Goal: Task Accomplishment & Management: Manage account settings

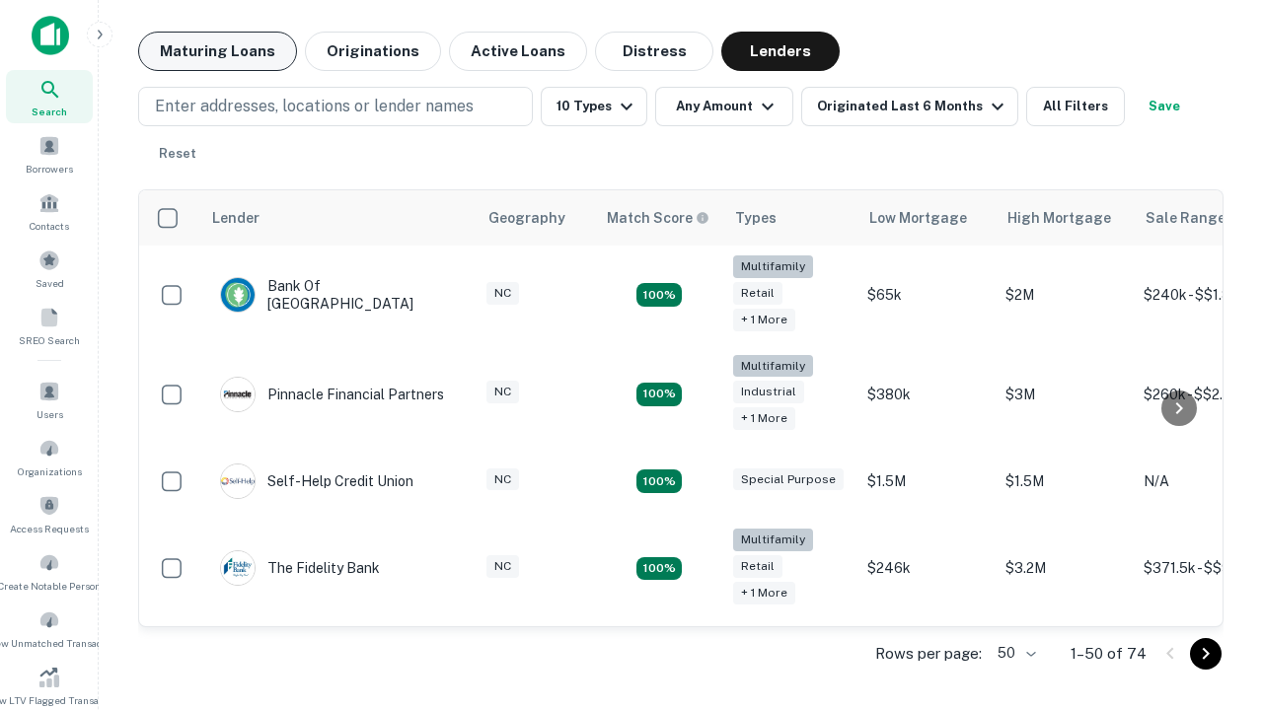
click at [217, 51] on button "Maturing Loans" at bounding box center [217, 51] width 159 height 39
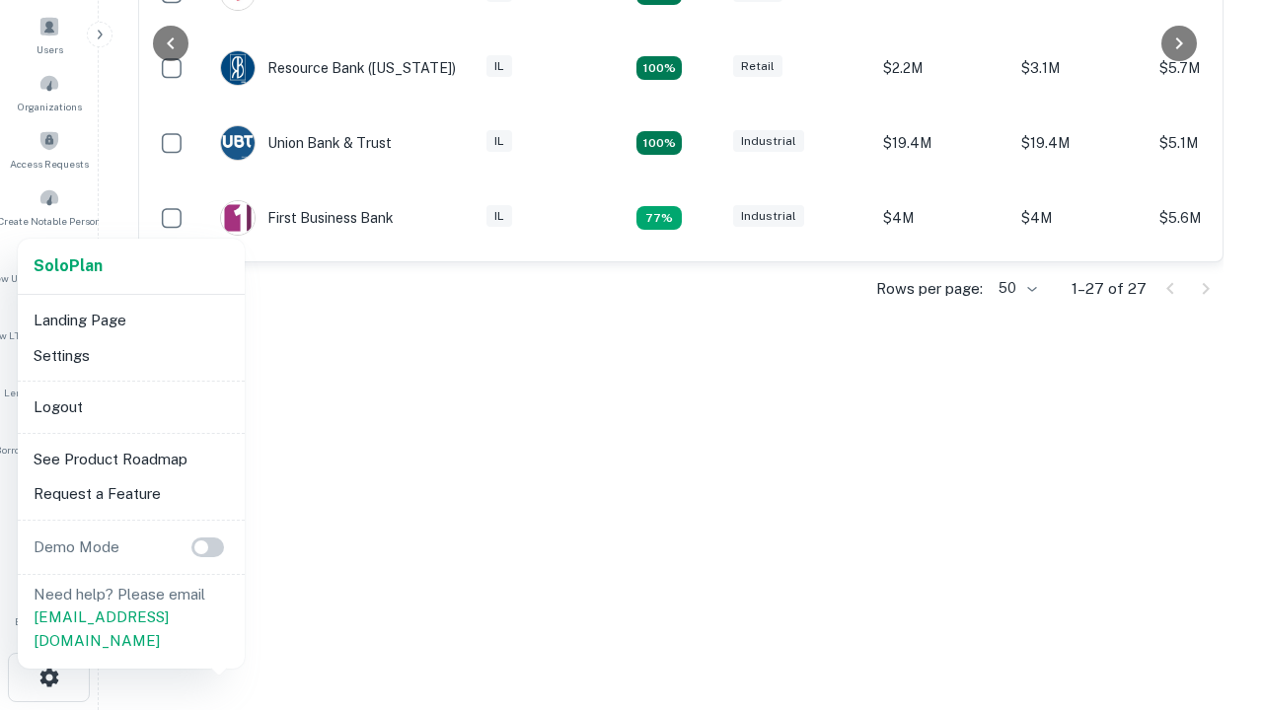
click at [130, 406] on li "Logout" at bounding box center [131, 408] width 211 height 36
